Goal: Use online tool/utility: Utilize a website feature to perform a specific function

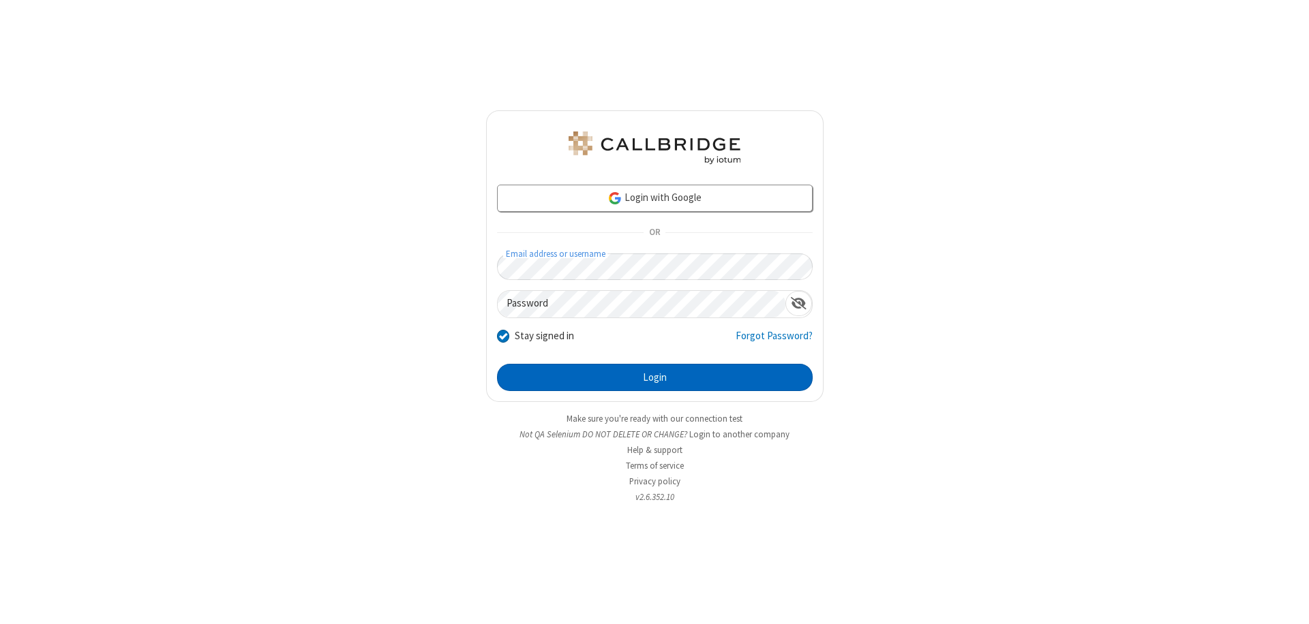
click at [654, 378] on button "Login" at bounding box center [655, 377] width 316 height 27
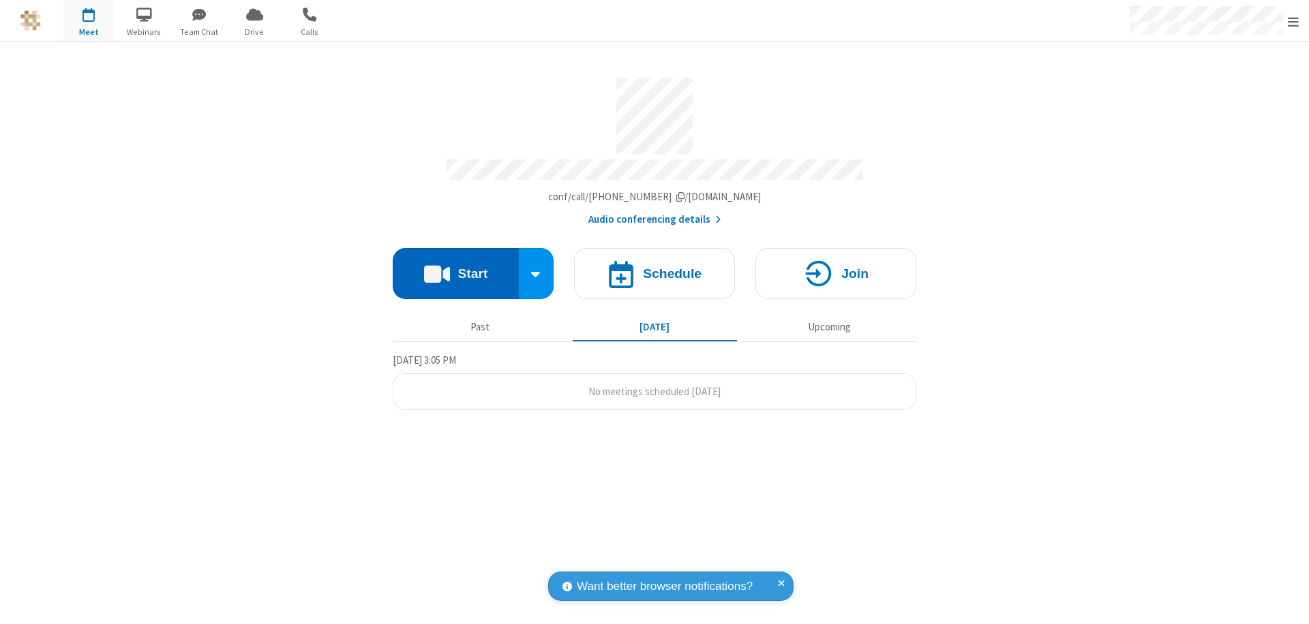
click at [455, 267] on button "Start" at bounding box center [456, 273] width 126 height 51
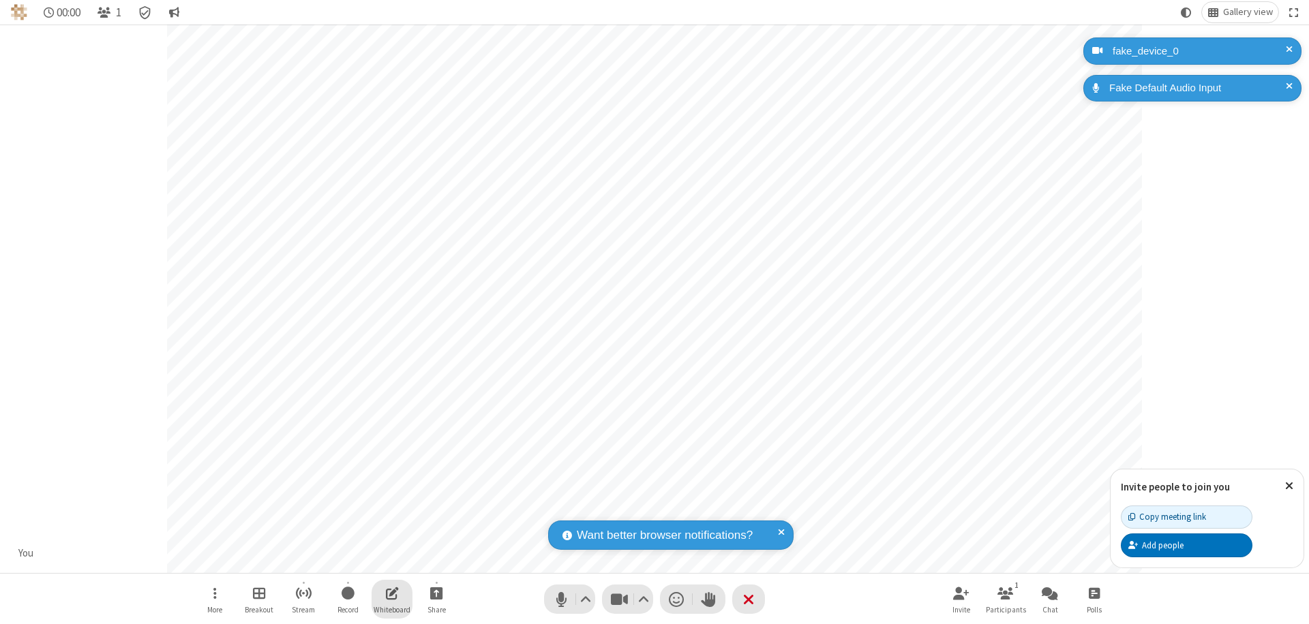
click at [392, 593] on span "Open shared whiteboard" at bounding box center [392, 593] width 13 height 17
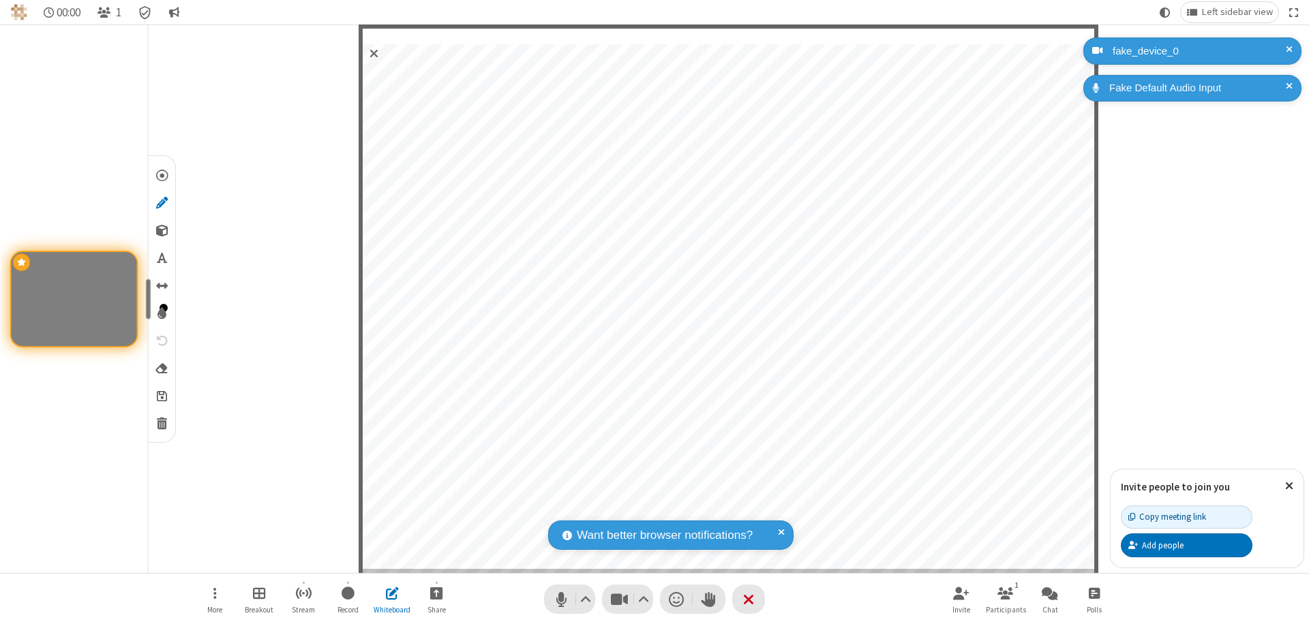
click at [161, 395] on span "Save" at bounding box center [162, 396] width 10 height 14
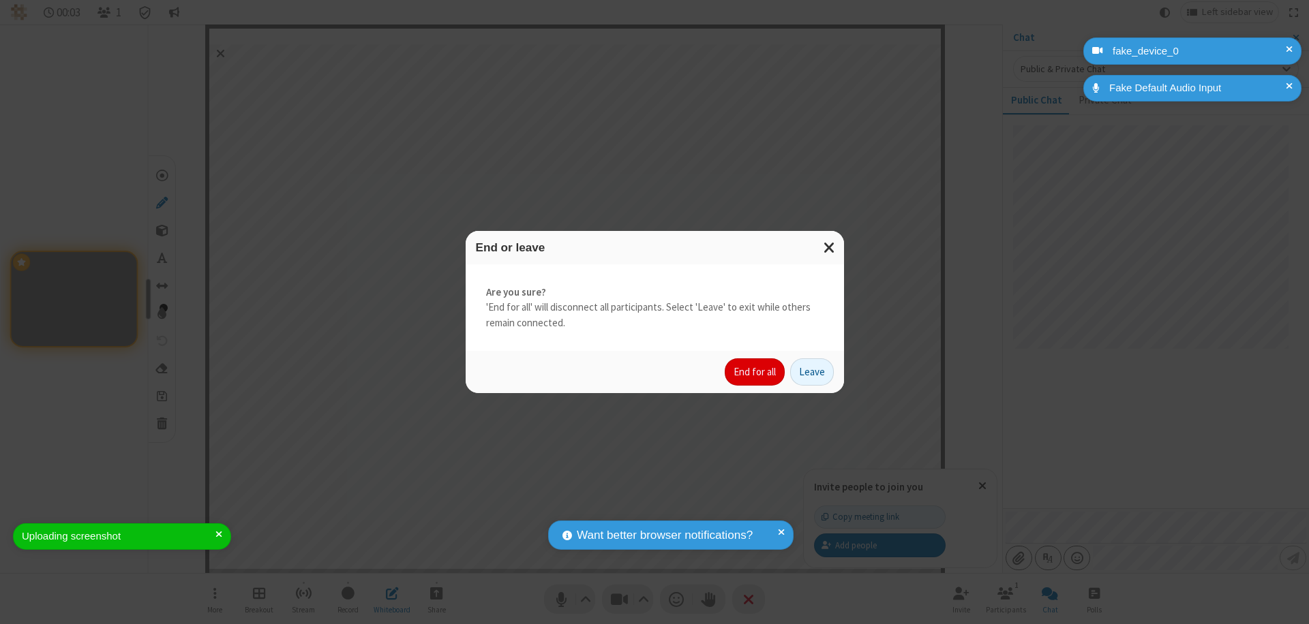
click at [755, 372] on button "End for all" at bounding box center [755, 372] width 60 height 27
